Goal: Transaction & Acquisition: Subscribe to service/newsletter

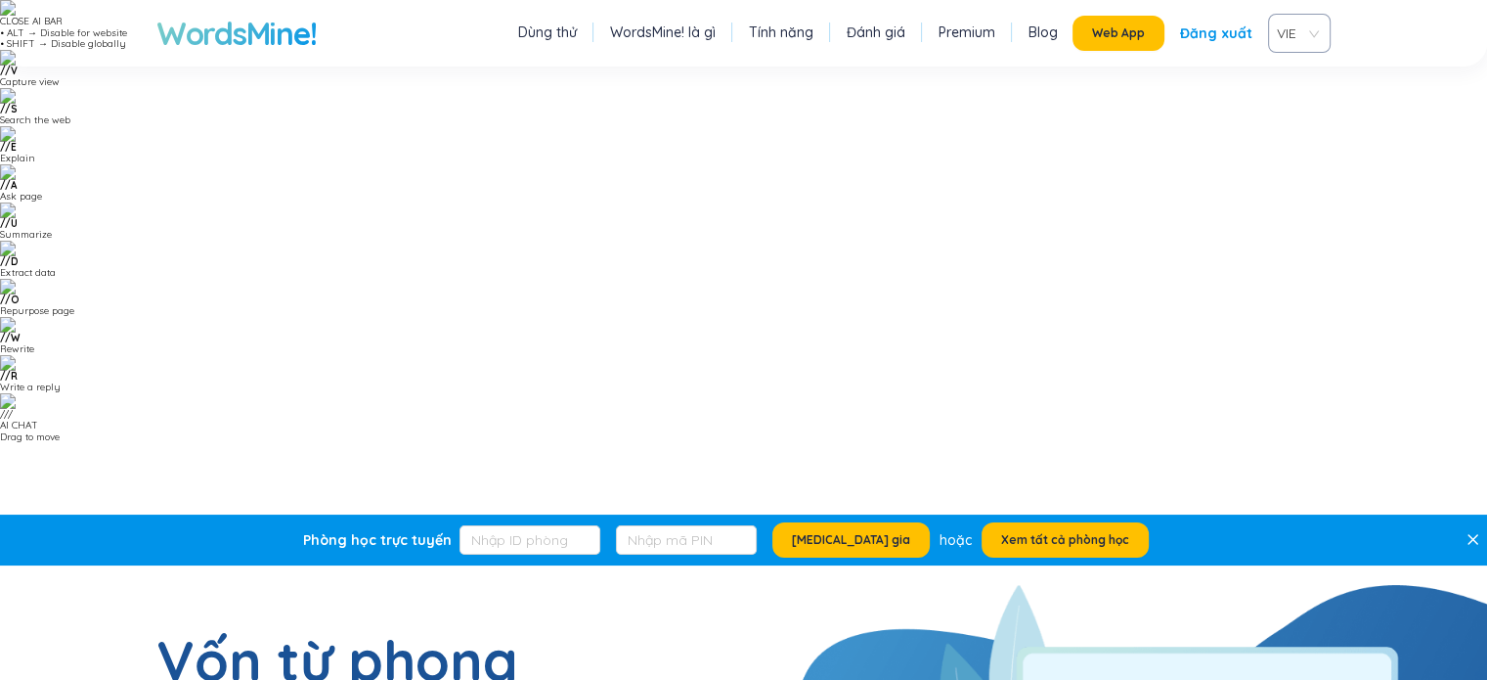
click at [966, 39] on link "Premium" at bounding box center [967, 32] width 57 height 20
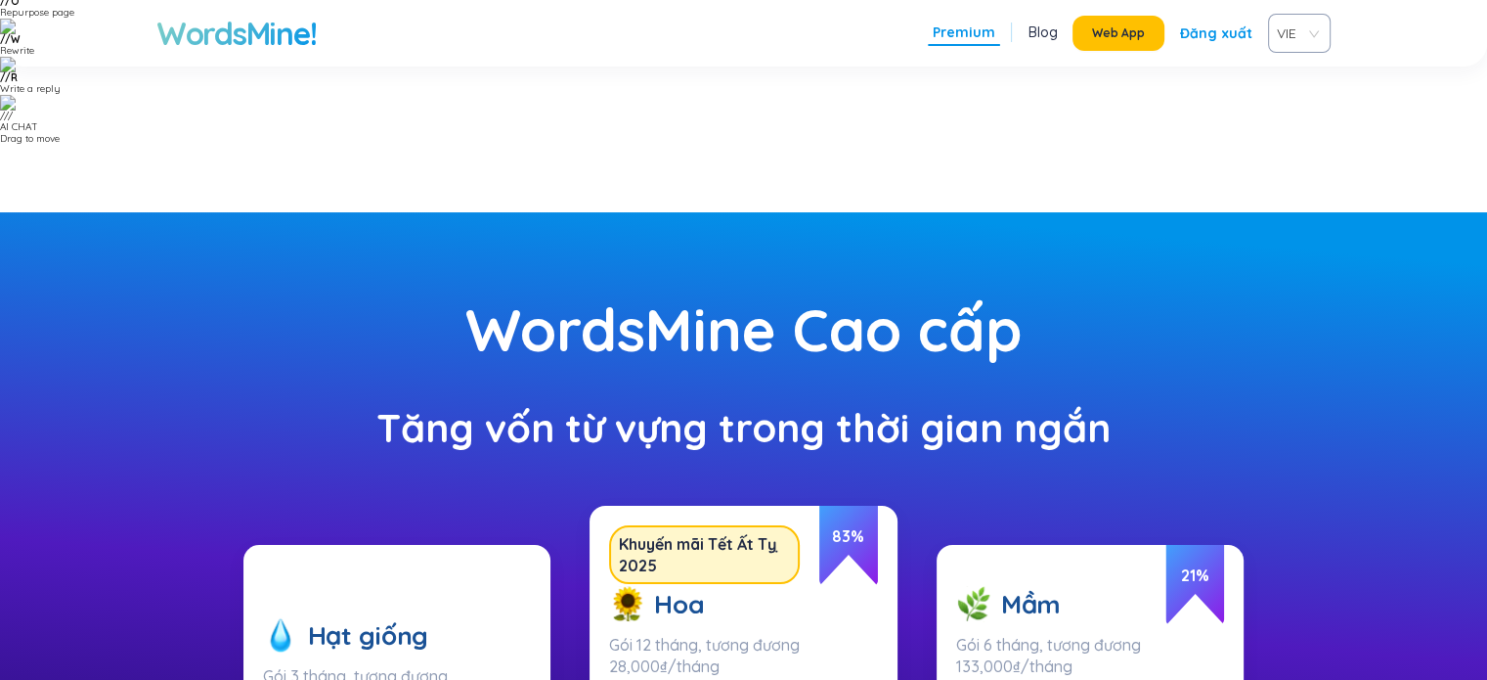
scroll to position [196, 0]
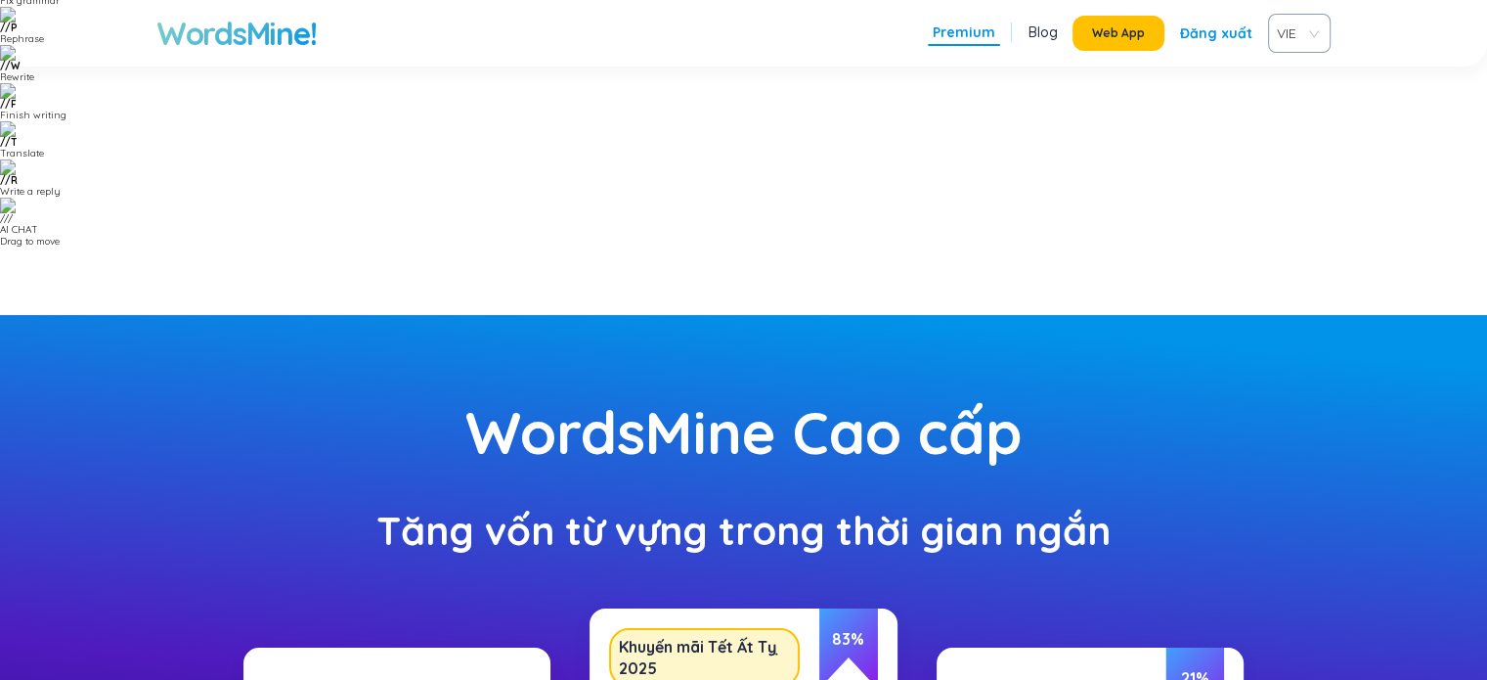
drag, startPoint x: 692, startPoint y: 406, endPoint x: 892, endPoint y: 419, distance: 199.9
drag, startPoint x: 270, startPoint y: 407, endPoint x: 474, endPoint y: 411, distance: 204.4
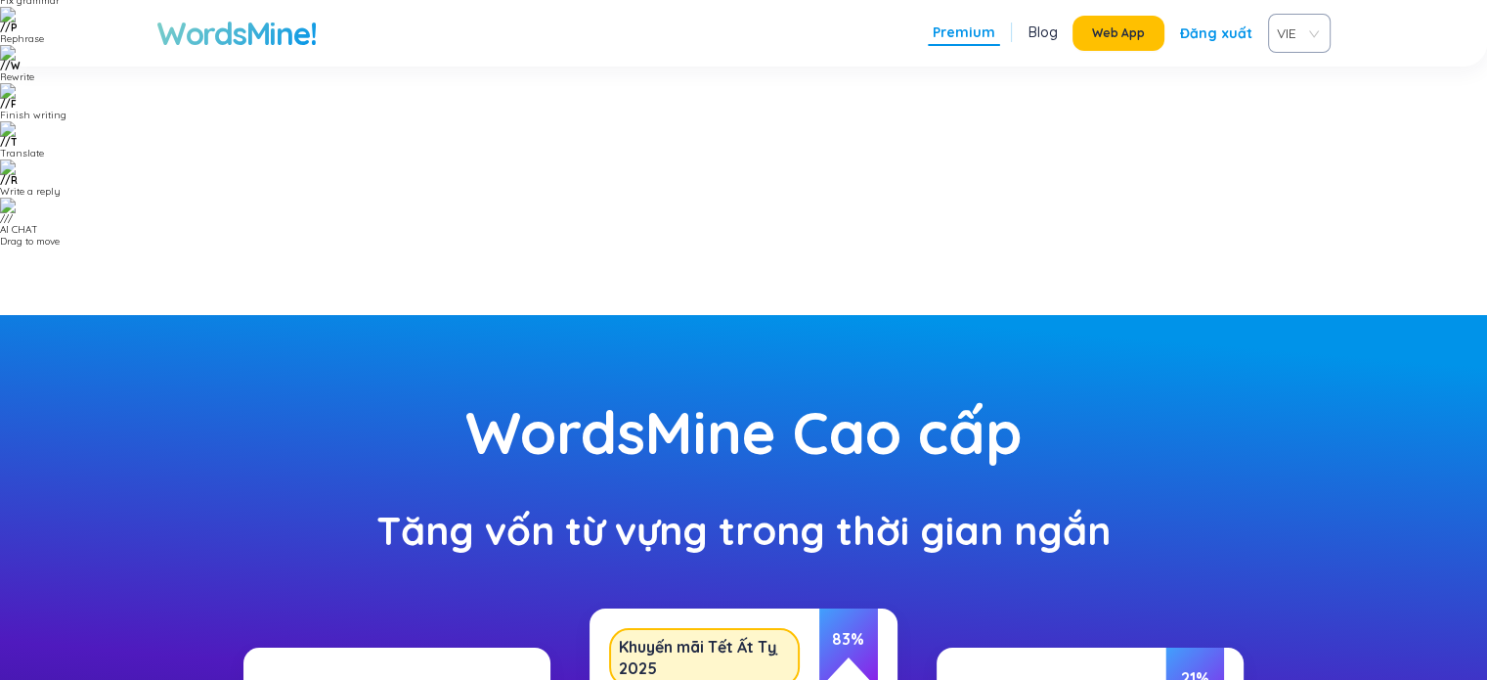
drag, startPoint x: 261, startPoint y: 402, endPoint x: 425, endPoint y: 401, distance: 164.3
drag, startPoint x: 626, startPoint y: 400, endPoint x: 712, endPoint y: 402, distance: 86.1
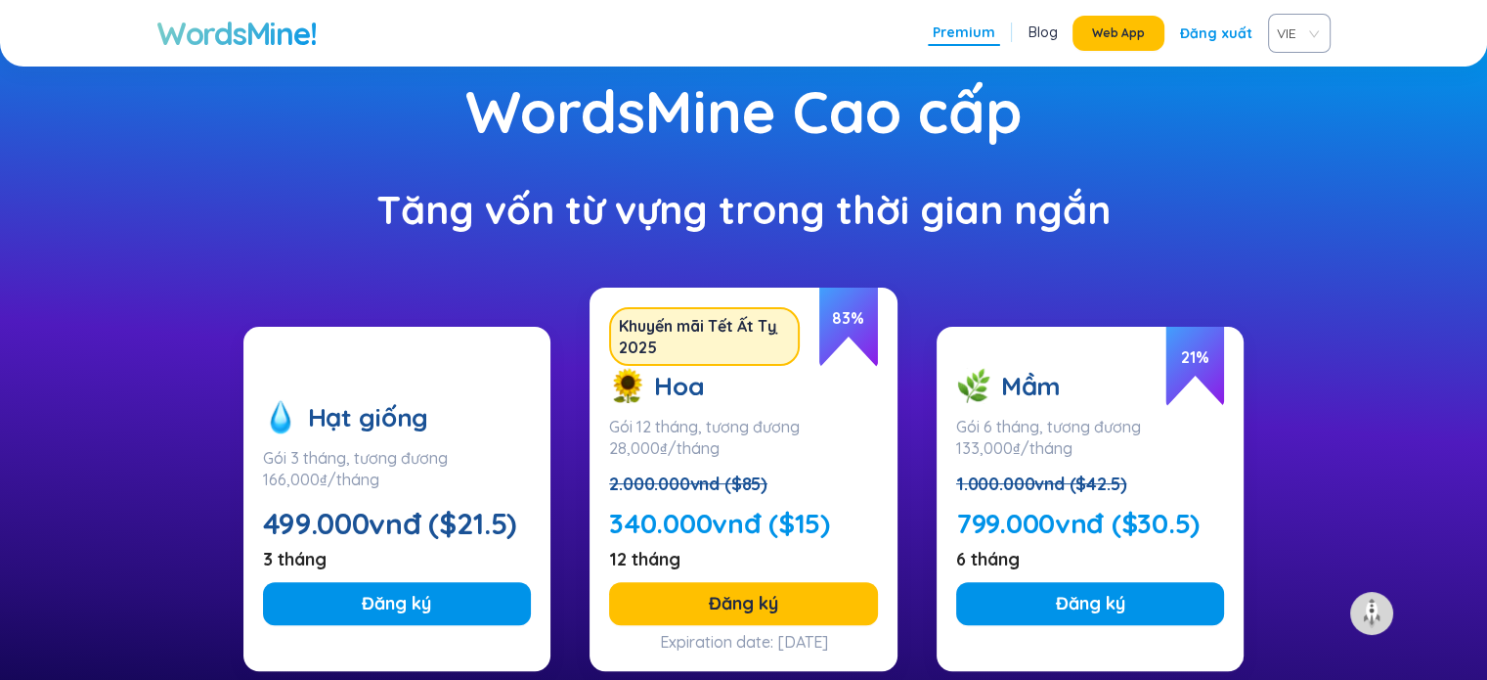
scroll to position [685, 0]
